Goal: Transaction & Acquisition: Purchase product/service

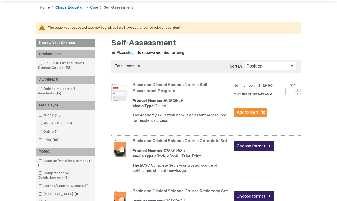
scroll to position [48, 0]
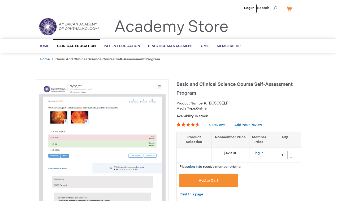
type input "1"
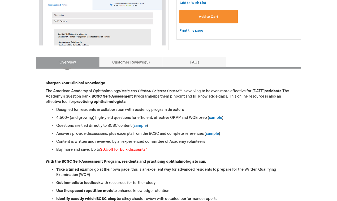
scroll to position [164, 0]
click at [217, 116] on link "sample" at bounding box center [215, 117] width 13 height 5
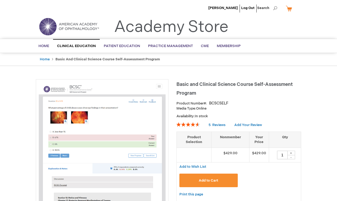
type input "1"
